Goal: Information Seeking & Learning: Learn about a topic

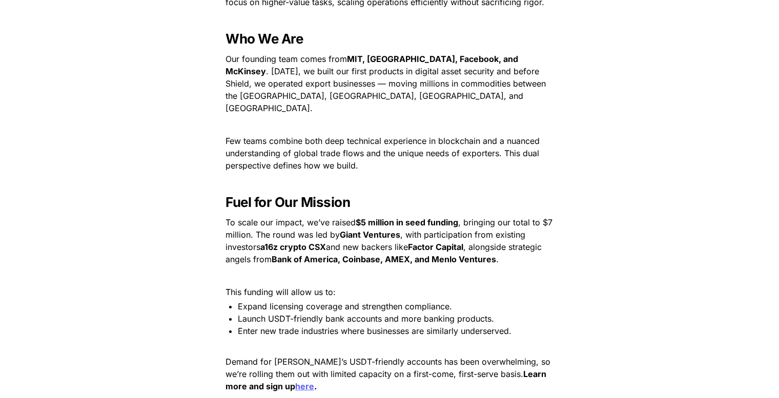
scroll to position [1367, 0]
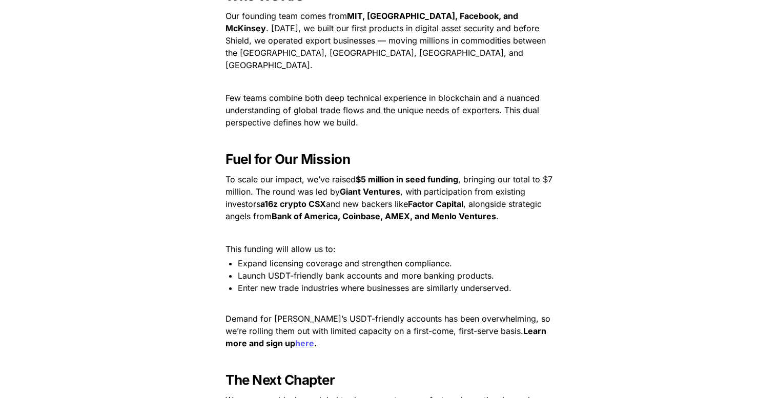
click at [268, 199] on strong "a16z crypto CSX" at bounding box center [293, 204] width 66 height 10
drag, startPoint x: 268, startPoint y: 190, endPoint x: 318, endPoint y: 192, distance: 50.8
click at [318, 199] on strong "a16z crypto CSX" at bounding box center [293, 204] width 66 height 10
drag, startPoint x: 424, startPoint y: 189, endPoint x: 435, endPoint y: 191, distance: 10.5
click at [435, 199] on strong "Factor Capital" at bounding box center [435, 204] width 55 height 10
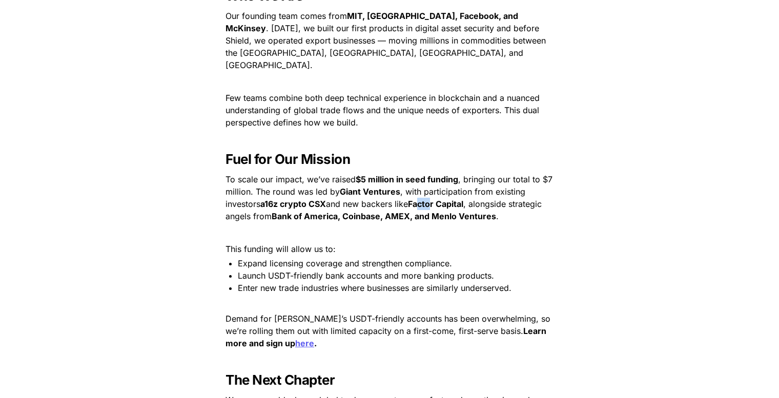
click at [423, 199] on strong "Factor Capital" at bounding box center [435, 204] width 55 height 10
drag, startPoint x: 423, startPoint y: 191, endPoint x: 447, endPoint y: 194, distance: 23.7
click at [447, 199] on strong "Factor Capital" at bounding box center [435, 204] width 55 height 10
click at [277, 211] on strong "Bank of America, Coinbase, AMEX, and Menlo Ventures" at bounding box center [384, 216] width 225 height 10
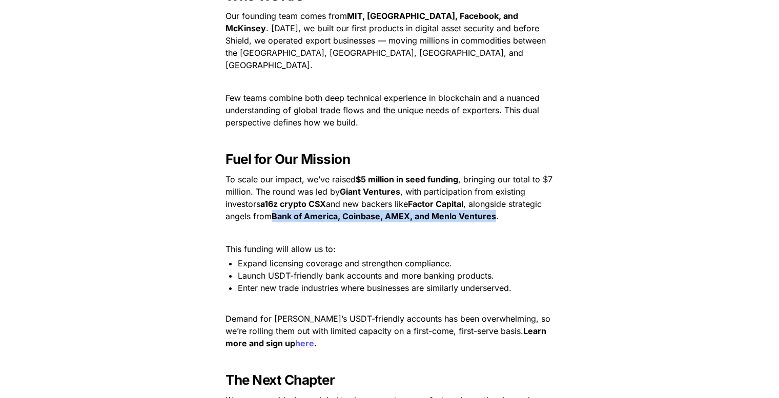
drag, startPoint x: 277, startPoint y: 203, endPoint x: 483, endPoint y: 202, distance: 206.1
click at [483, 211] on strong "Bank of America, Coinbase, AMEX, and Menlo Ventures" at bounding box center [384, 216] width 225 height 10
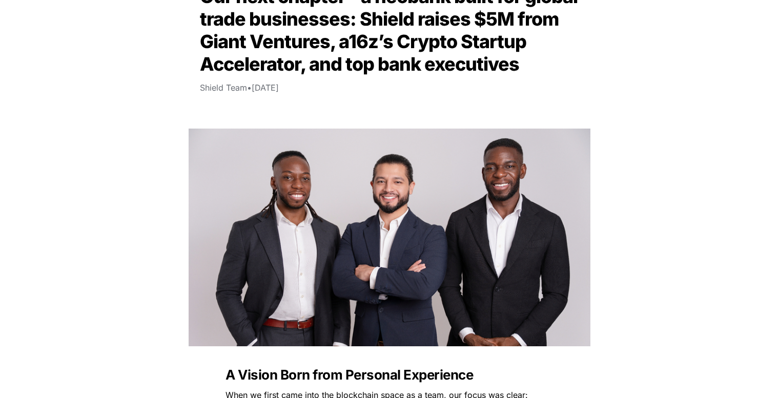
scroll to position [0, 0]
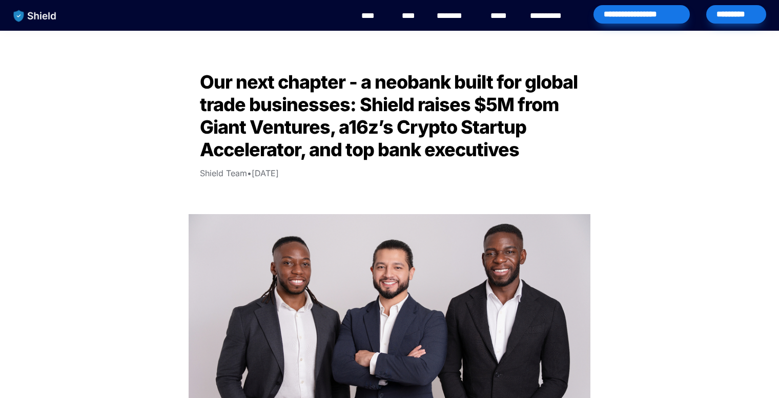
click at [423, 121] on span "Our next chapter - a neobank built for global trade businesses: Shield raises $…" at bounding box center [390, 116] width 381 height 90
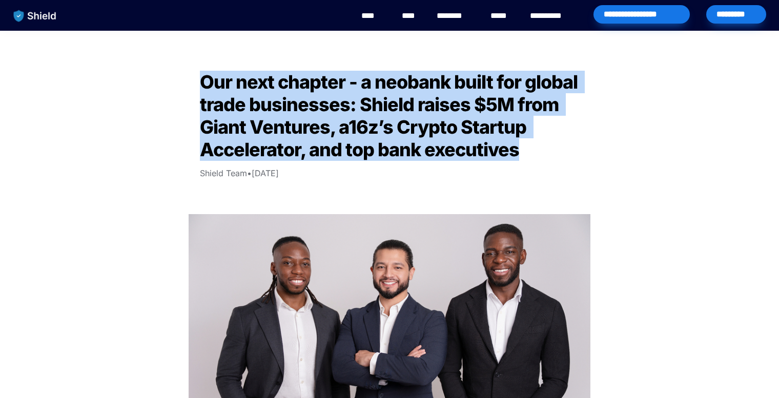
click at [423, 121] on span "Our next chapter - a neobank built for global trade businesses: Shield raises $…" at bounding box center [390, 116] width 381 height 90
copy span "Our next chapter - a neobank built for global trade businesses: Shield raises $…"
